Goal: Go to known website: Access a specific website the user already knows

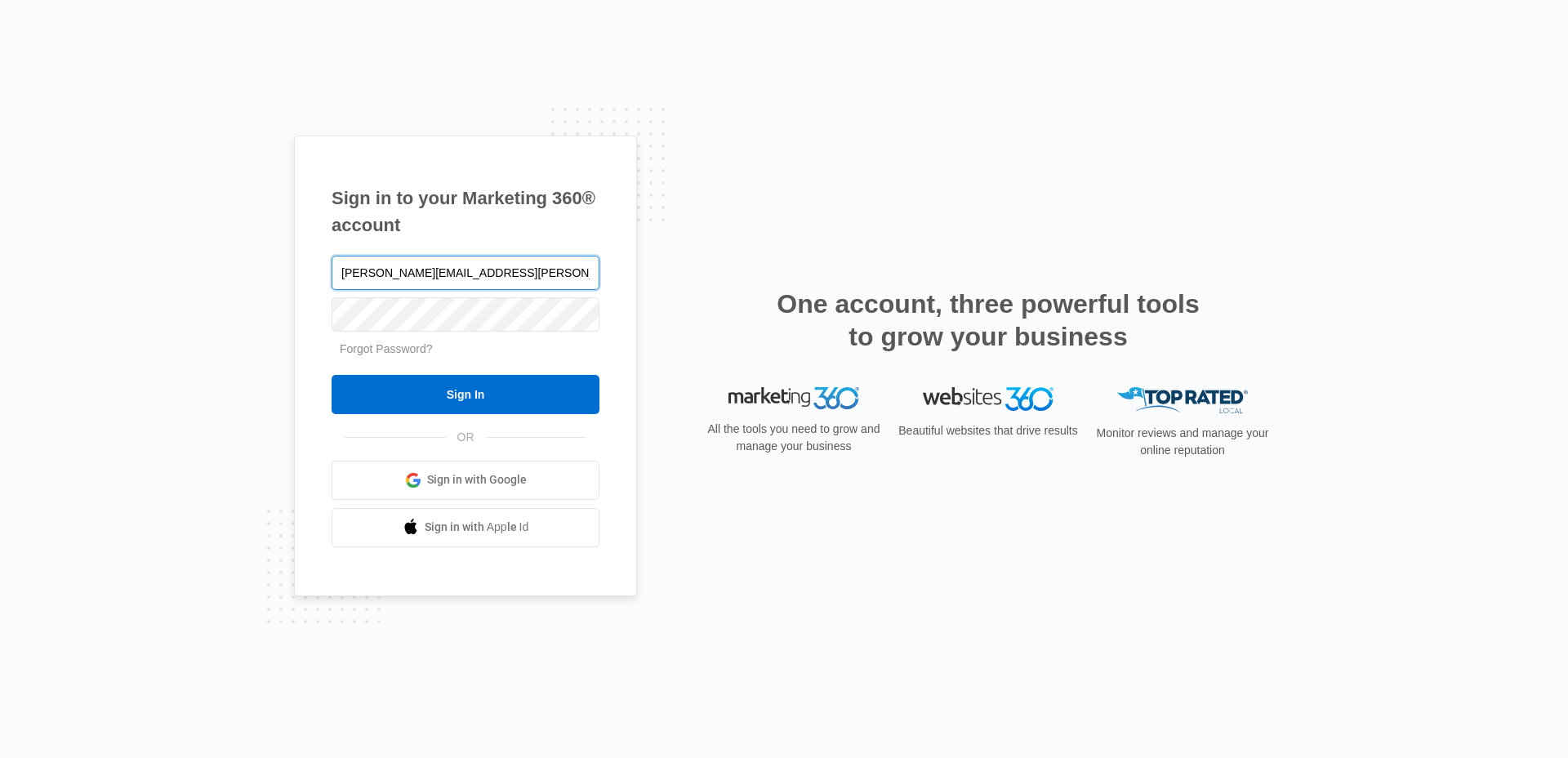
type input "[PERSON_NAME][EMAIL_ADDRESS][PERSON_NAME][DOMAIN_NAME]"
click at [331, 375] on input "Sign In" at bounding box center [465, 394] width 268 height 39
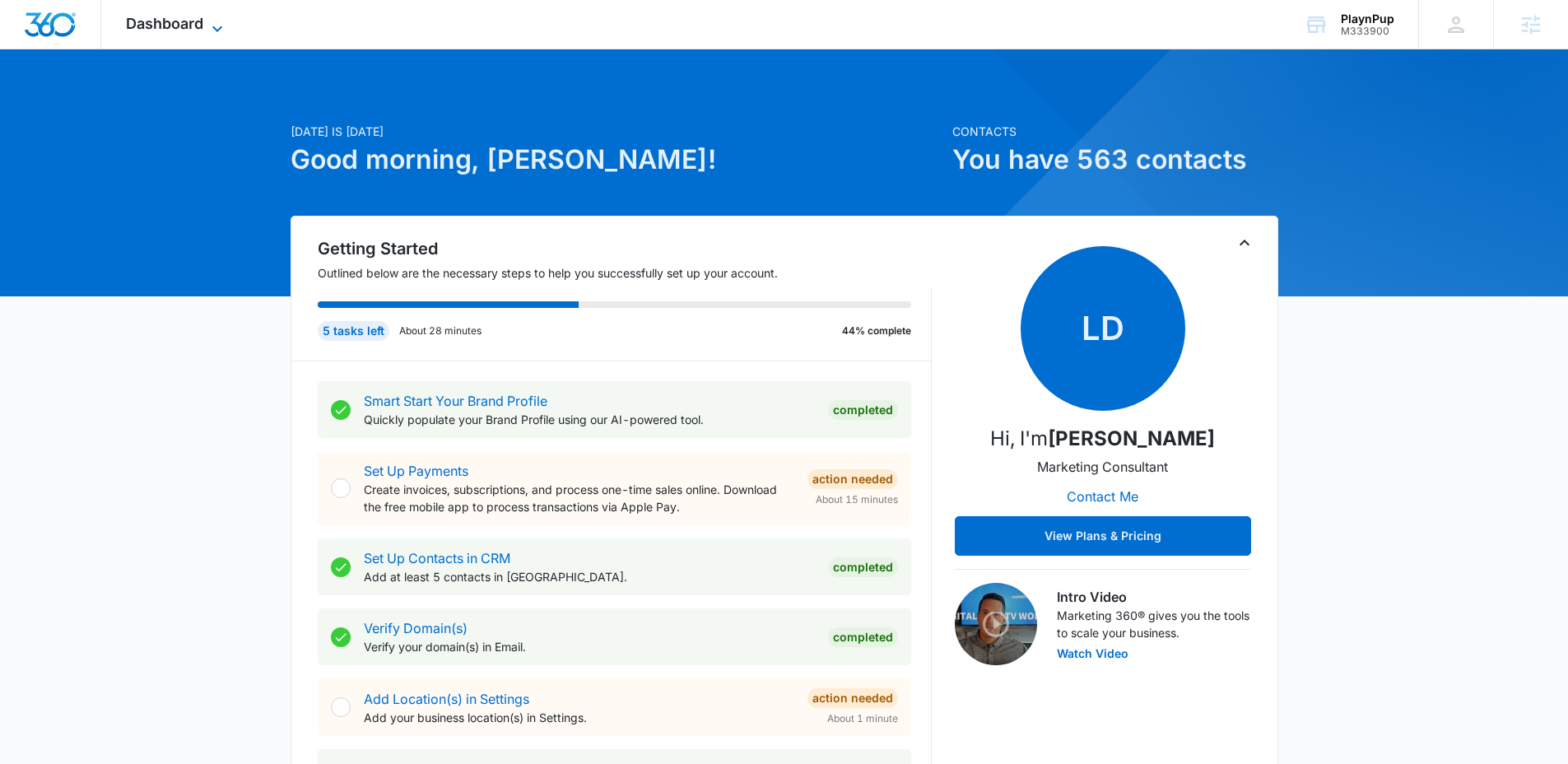
click at [198, 25] on span "Dashboard" at bounding box center [164, 23] width 77 height 18
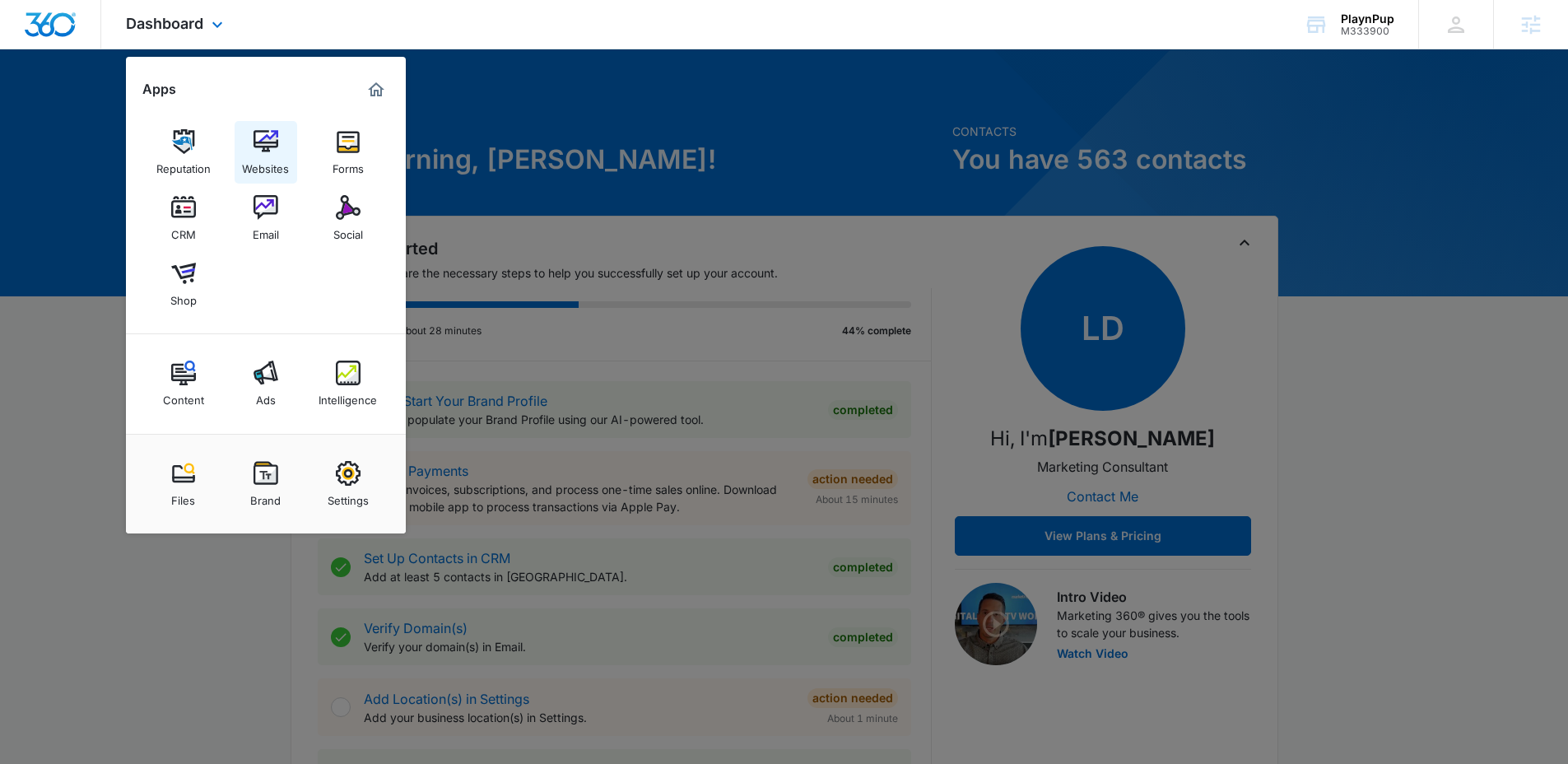
click at [265, 155] on div "Websites" at bounding box center [266, 165] width 47 height 21
